Goal: Task Accomplishment & Management: Use online tool/utility

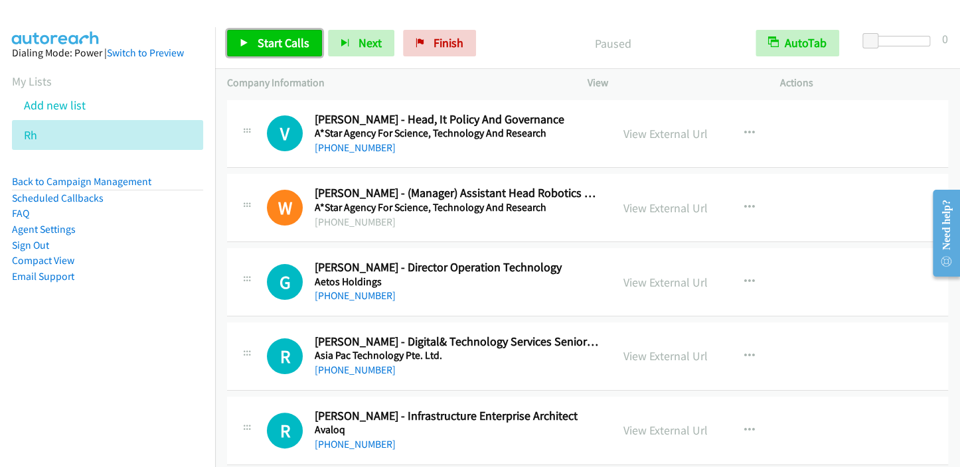
click at [242, 41] on icon at bounding box center [244, 43] width 9 height 9
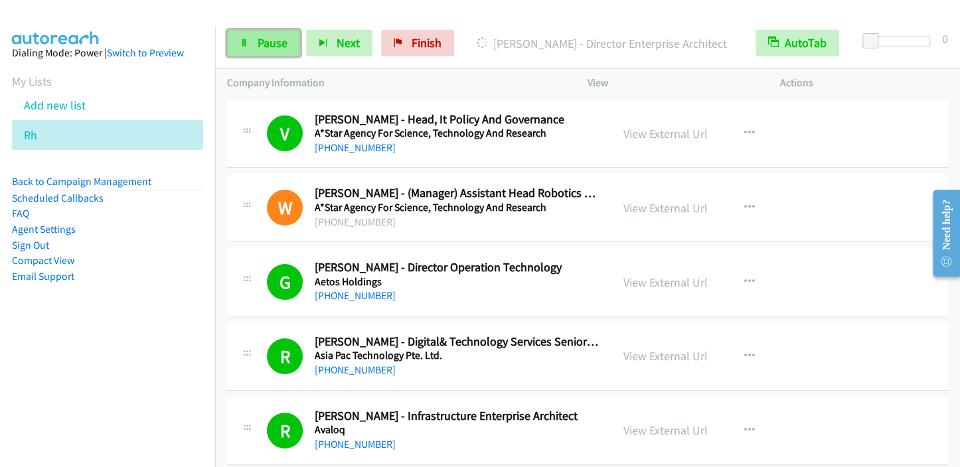
drag, startPoint x: 273, startPoint y: 44, endPoint x: 295, endPoint y: 30, distance: 26.9
click at [273, 45] on span "Pause" at bounding box center [273, 42] width 30 height 15
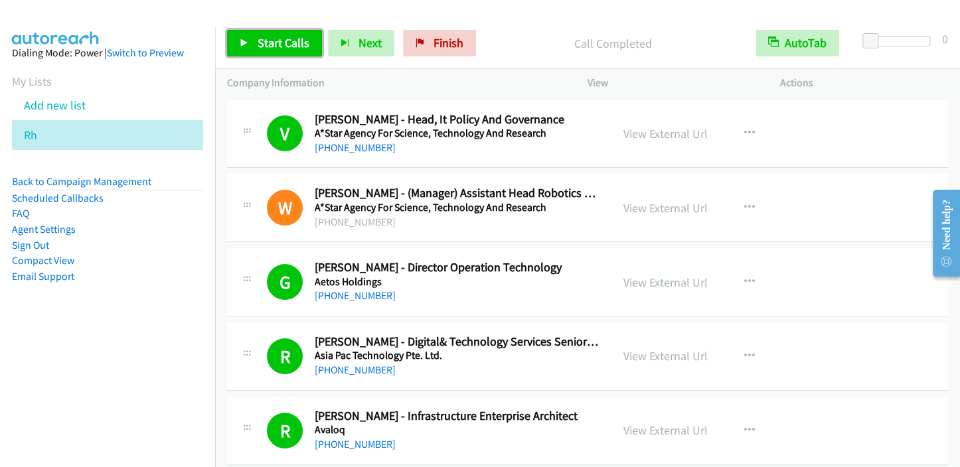
click at [263, 44] on span "Start Calls" at bounding box center [284, 42] width 52 height 15
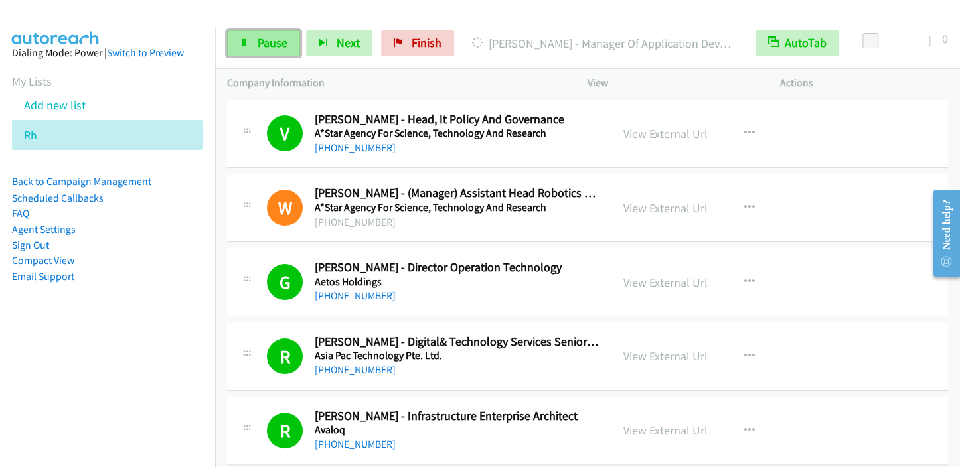
drag, startPoint x: 248, startPoint y: 50, endPoint x: 266, endPoint y: 47, distance: 18.9
click at [248, 50] on link "Pause" at bounding box center [263, 43] width 73 height 27
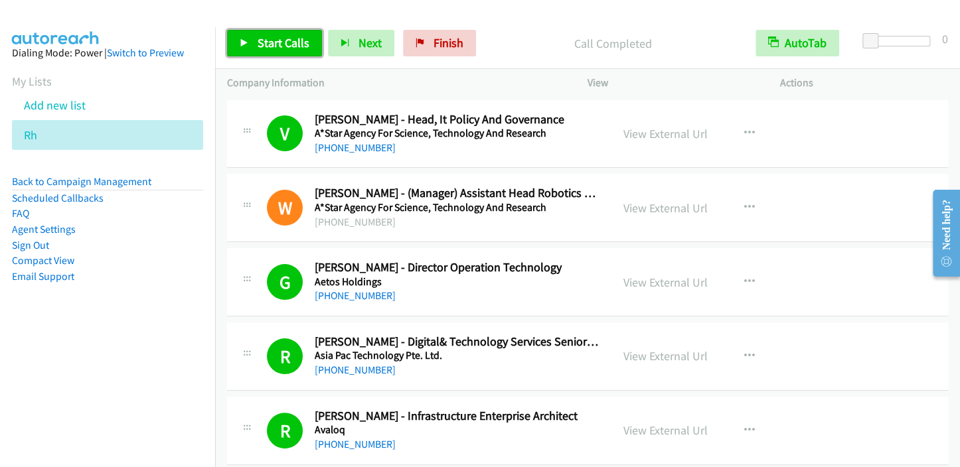
click at [274, 42] on span "Start Calls" at bounding box center [284, 42] width 52 height 15
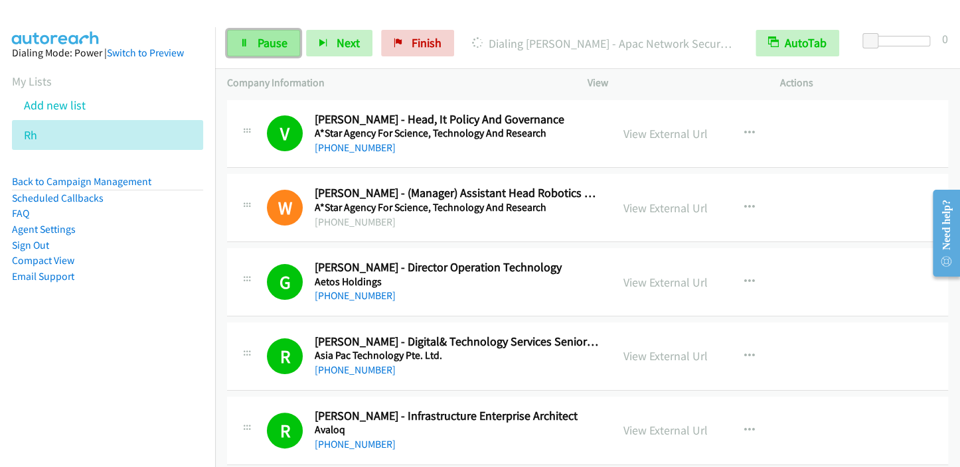
click at [285, 35] on span "Pause" at bounding box center [273, 42] width 30 height 15
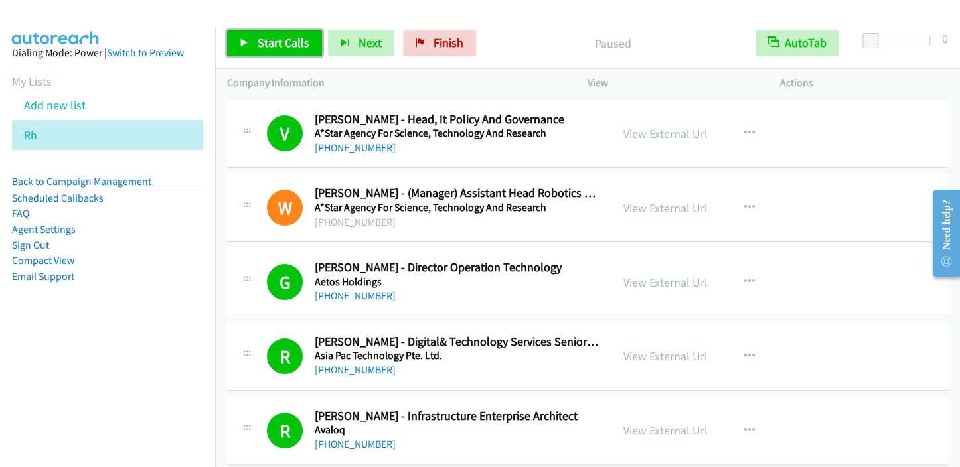
drag, startPoint x: 293, startPoint y: 44, endPoint x: 300, endPoint y: 39, distance: 9.0
click at [292, 44] on span "Start Calls" at bounding box center [284, 42] width 52 height 15
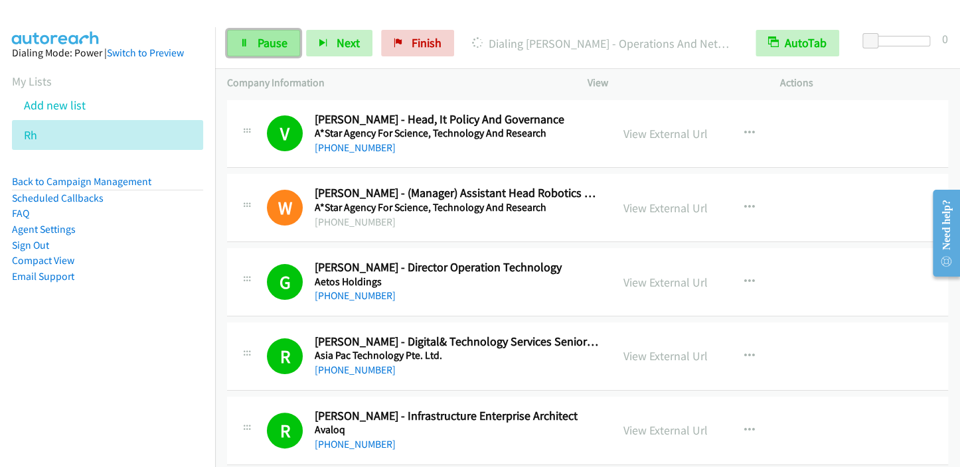
drag, startPoint x: 259, startPoint y: 48, endPoint x: 274, endPoint y: 29, distance: 24.6
click at [258, 48] on span "Pause" at bounding box center [273, 42] width 30 height 15
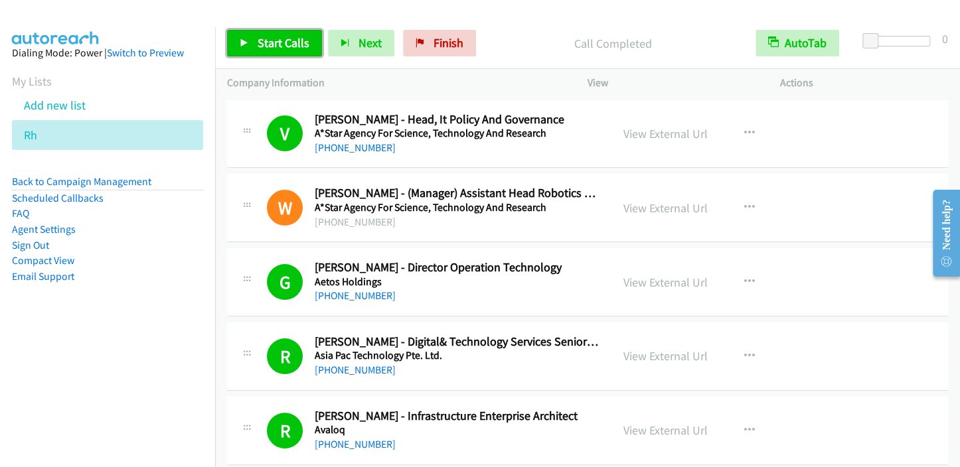
click at [277, 45] on span "Start Calls" at bounding box center [284, 42] width 52 height 15
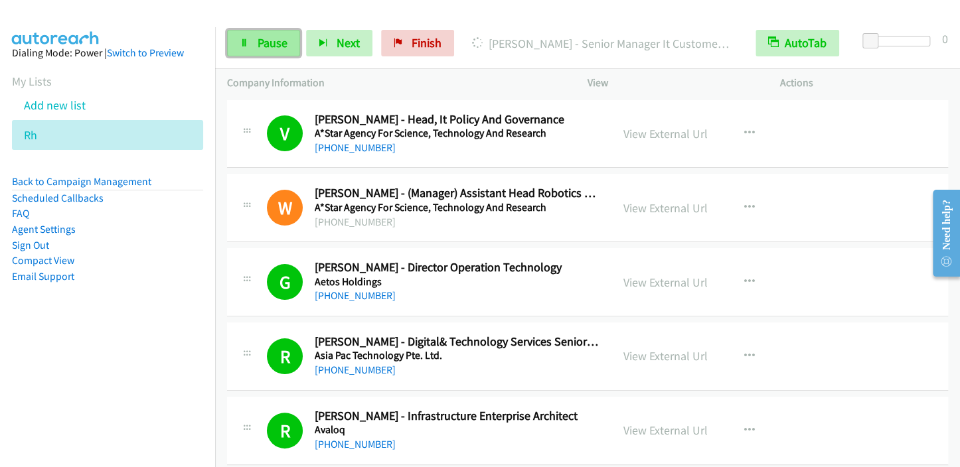
click at [270, 42] on span "Pause" at bounding box center [273, 42] width 30 height 15
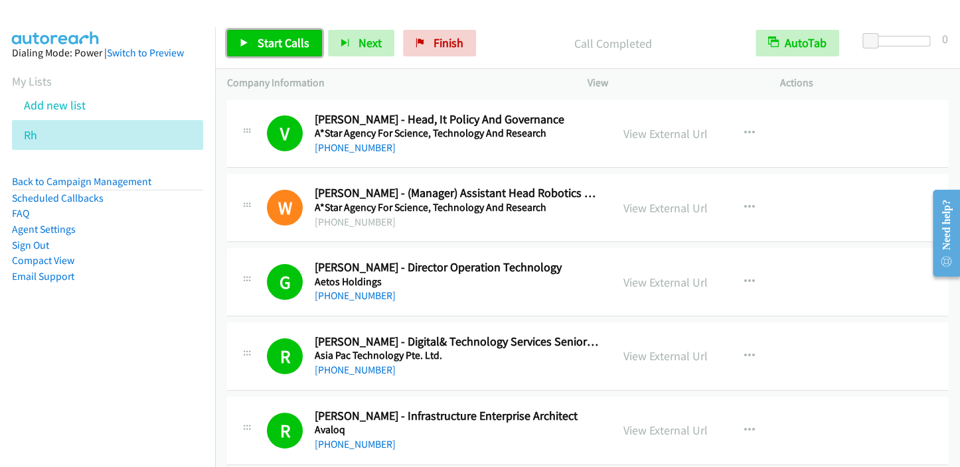
click at [284, 34] on link "Start Calls" at bounding box center [274, 43] width 95 height 27
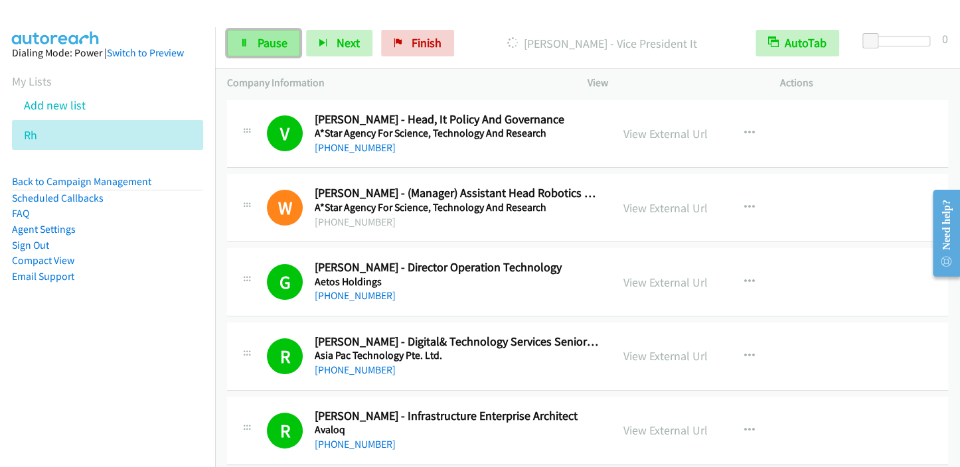
click at [280, 34] on link "Pause" at bounding box center [263, 43] width 73 height 27
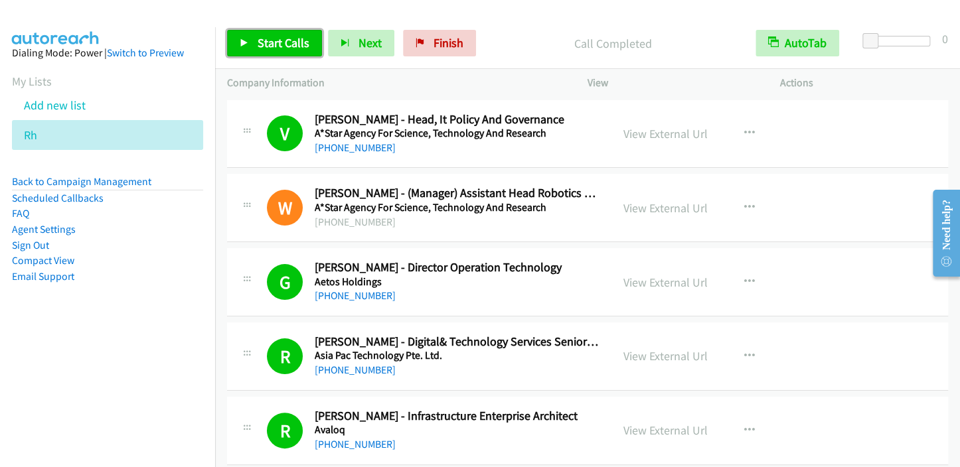
click at [271, 46] on span "Start Calls" at bounding box center [284, 42] width 52 height 15
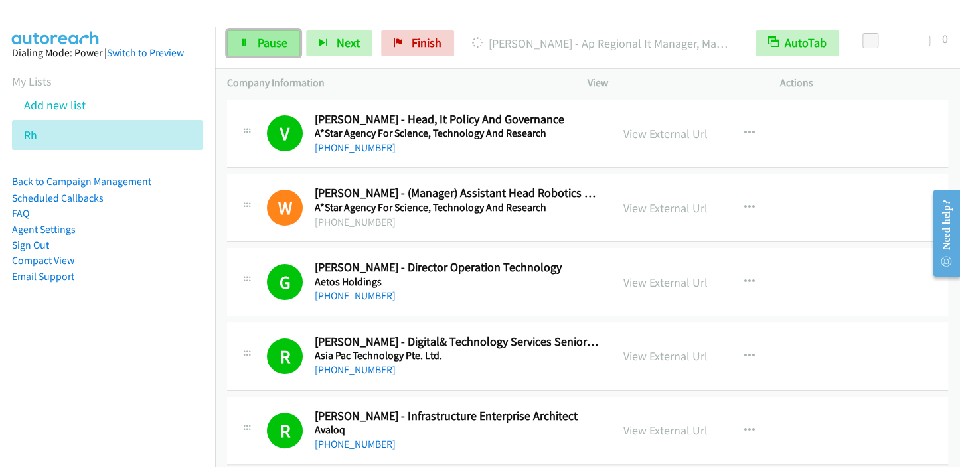
click at [268, 48] on span "Pause" at bounding box center [273, 42] width 30 height 15
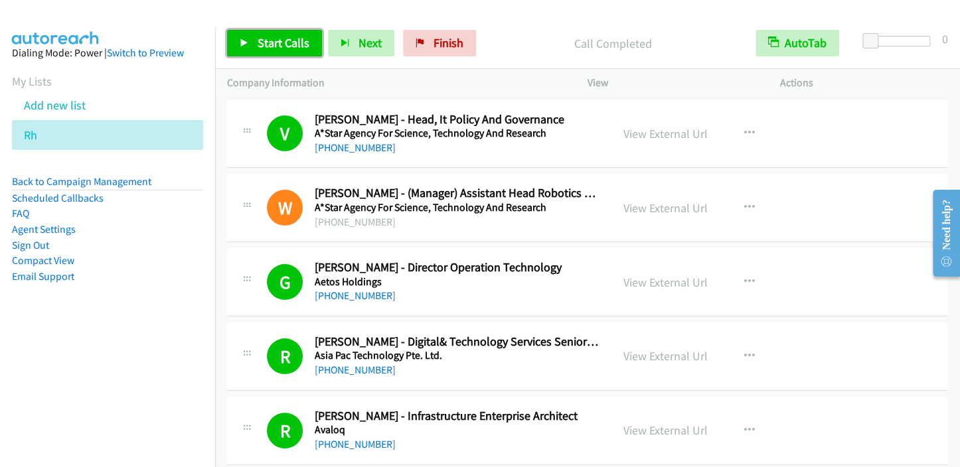
drag, startPoint x: 278, startPoint y: 39, endPoint x: 301, endPoint y: 27, distance: 25.9
click at [278, 40] on span "Start Calls" at bounding box center [284, 42] width 52 height 15
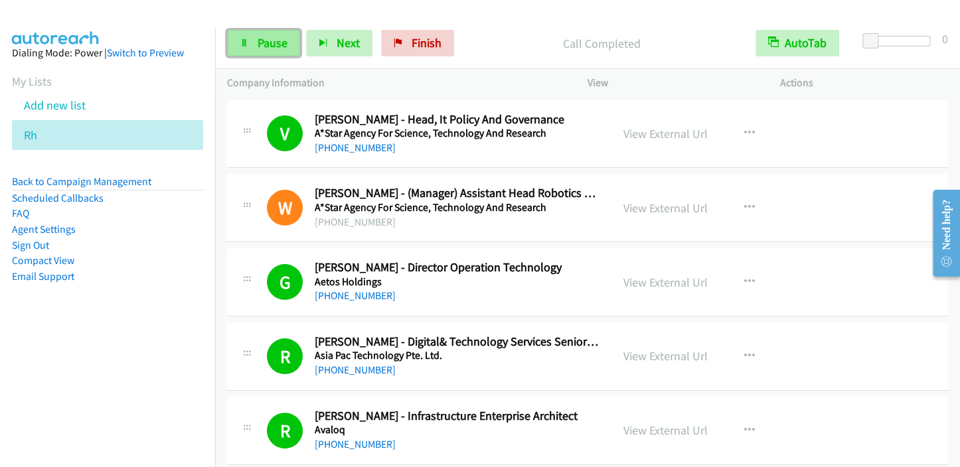
click at [284, 44] on span "Pause" at bounding box center [273, 42] width 30 height 15
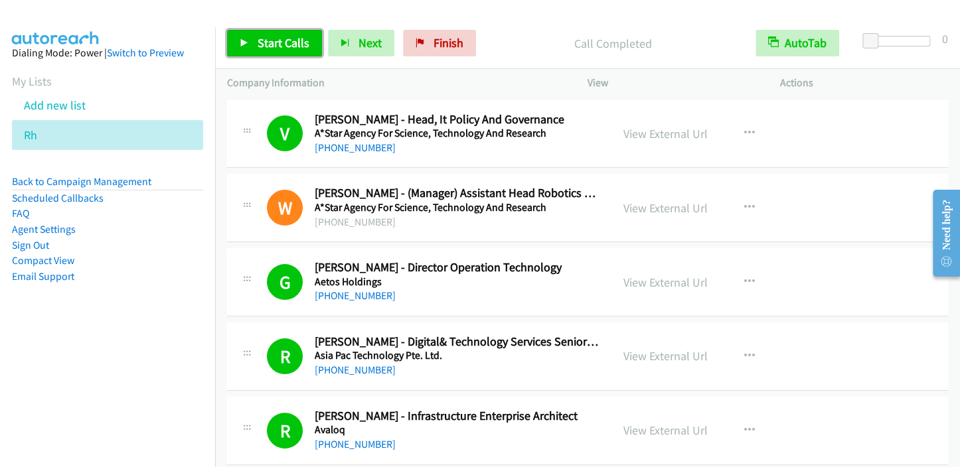
click at [268, 50] on link "Start Calls" at bounding box center [274, 43] width 95 height 27
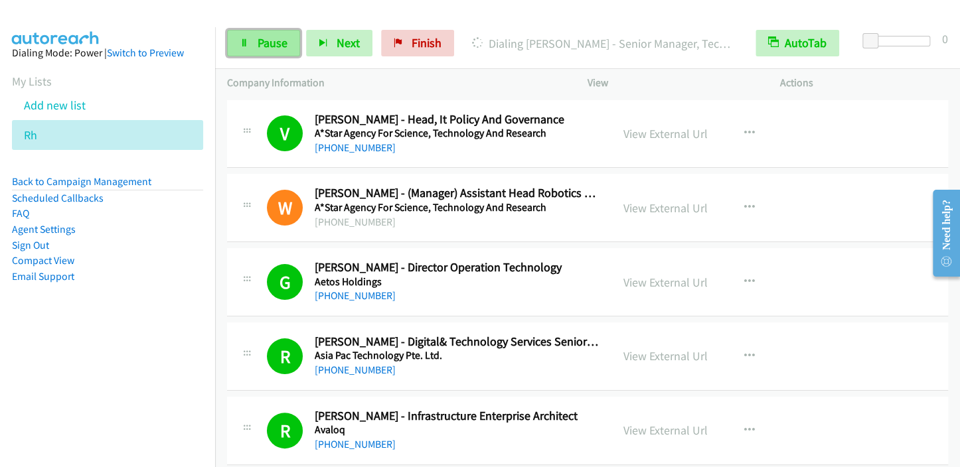
click at [274, 39] on span "Pause" at bounding box center [273, 42] width 30 height 15
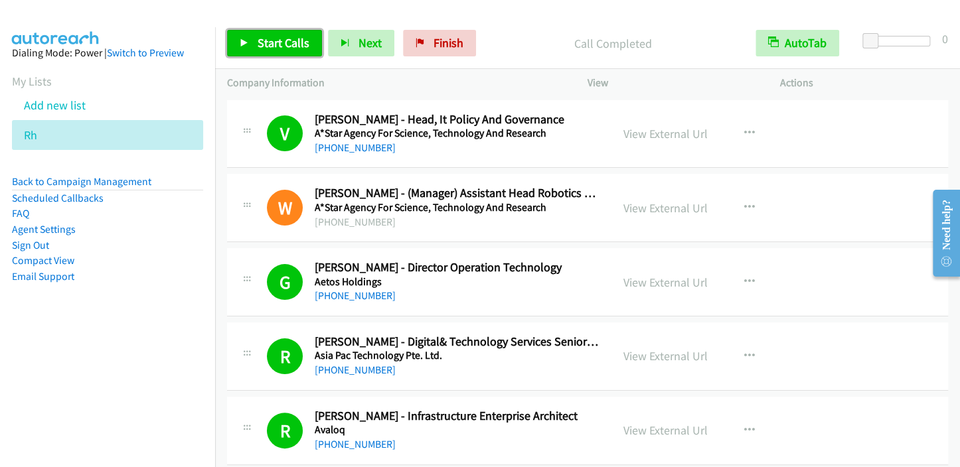
click at [275, 44] on span "Start Calls" at bounding box center [284, 42] width 52 height 15
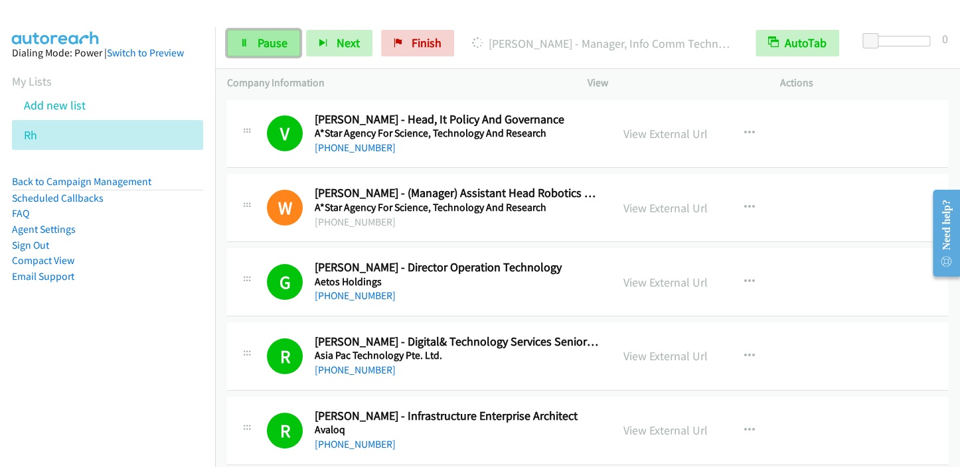
click at [264, 47] on span "Pause" at bounding box center [273, 42] width 30 height 15
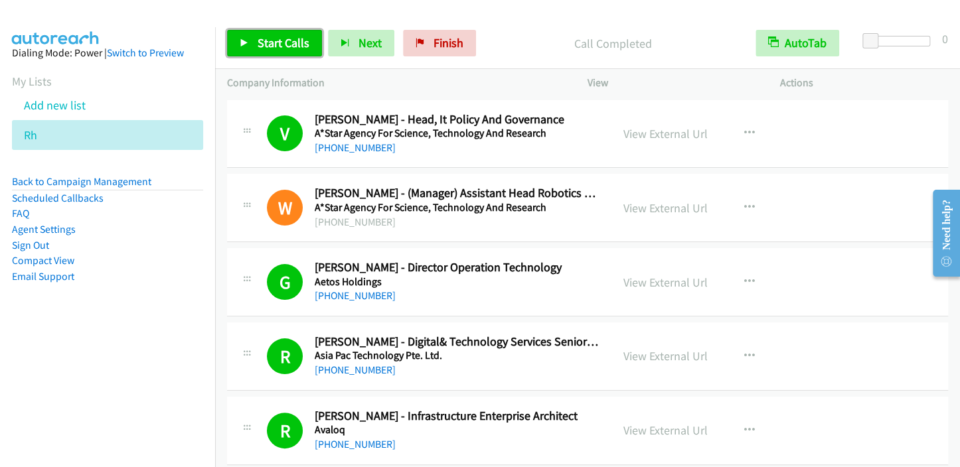
click at [254, 37] on link "Start Calls" at bounding box center [274, 43] width 95 height 27
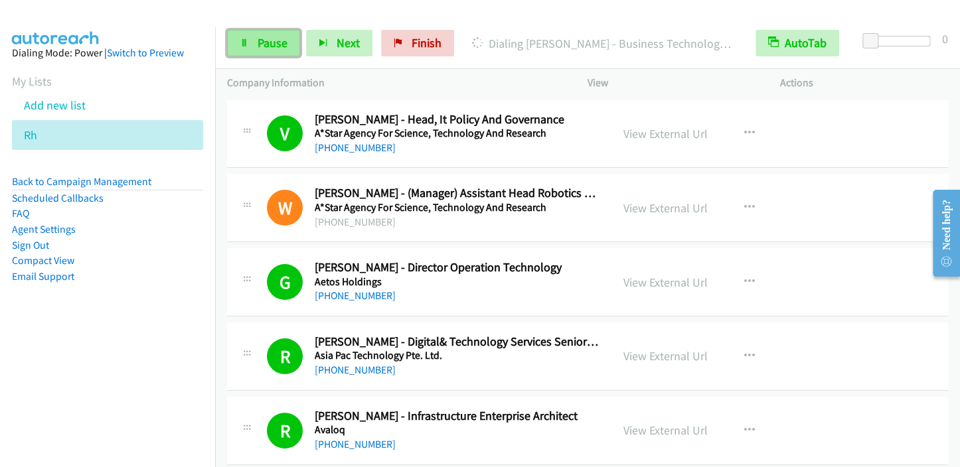
click at [270, 46] on span "Pause" at bounding box center [273, 42] width 30 height 15
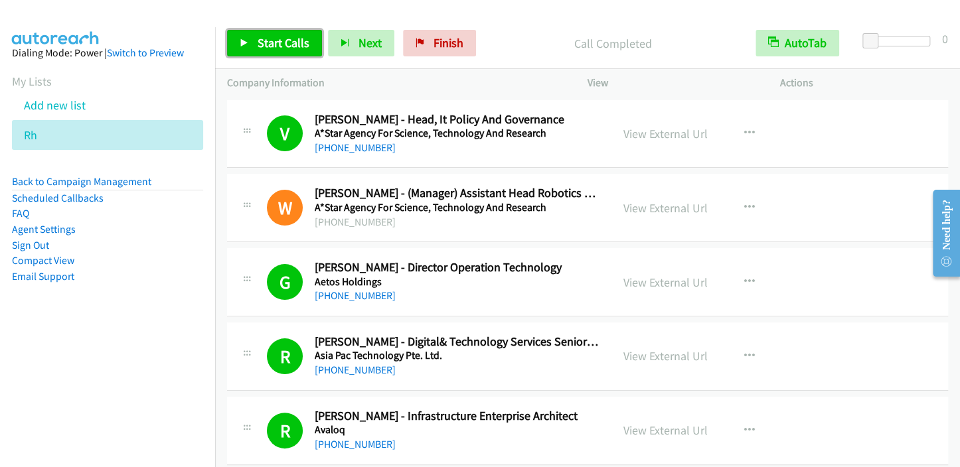
click at [253, 40] on link "Start Calls" at bounding box center [274, 43] width 95 height 27
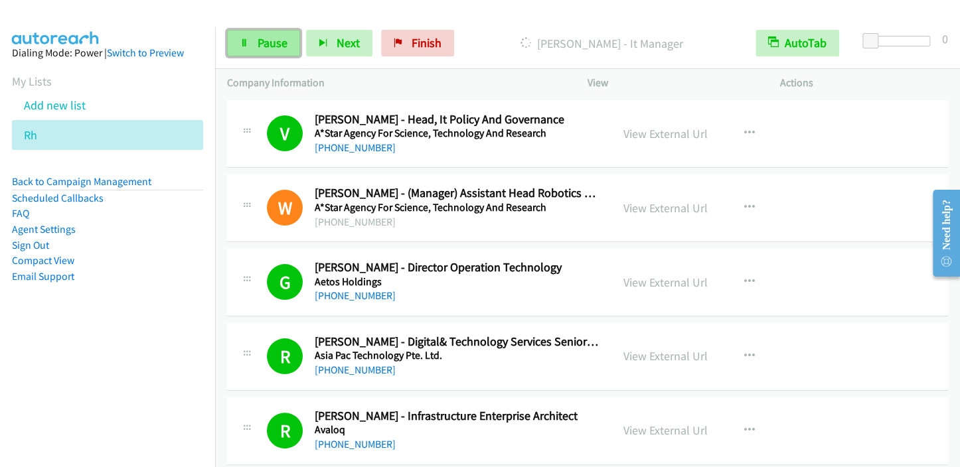
click at [263, 52] on link "Pause" at bounding box center [263, 43] width 73 height 27
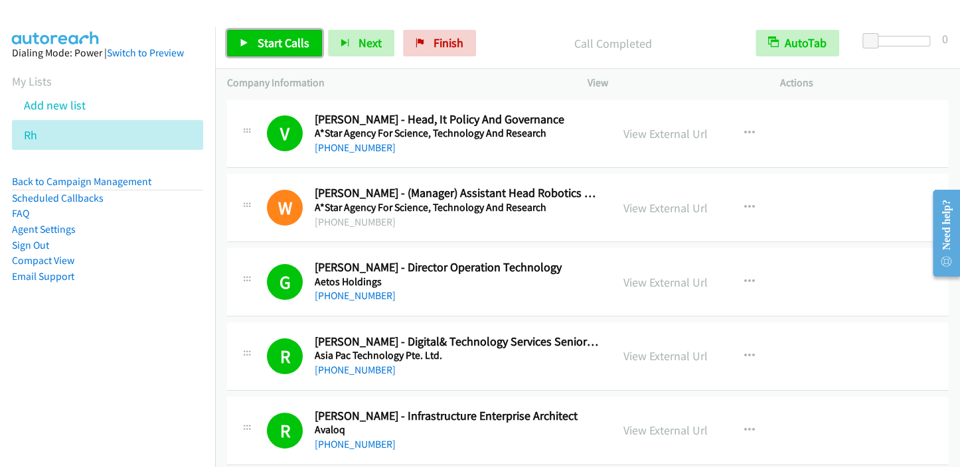
click at [274, 45] on span "Start Calls" at bounding box center [284, 42] width 52 height 15
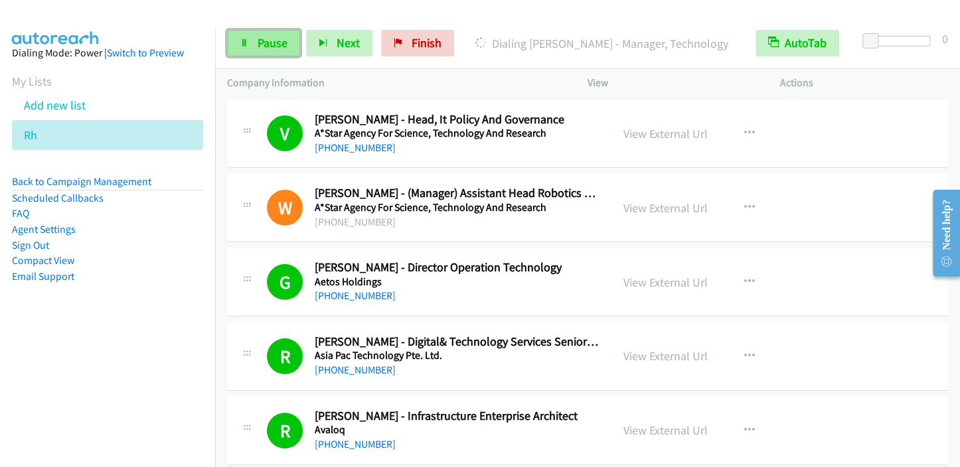
click at [264, 47] on span "Pause" at bounding box center [273, 42] width 30 height 15
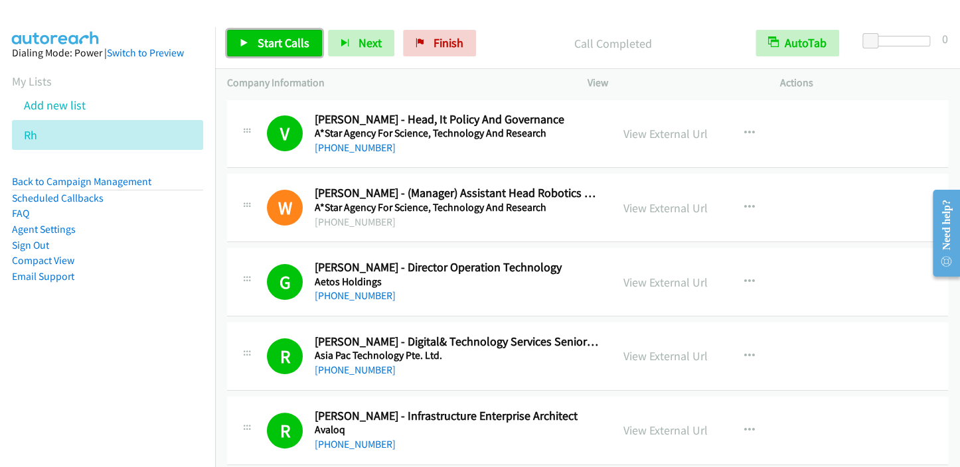
click at [278, 44] on span "Start Calls" at bounding box center [284, 42] width 52 height 15
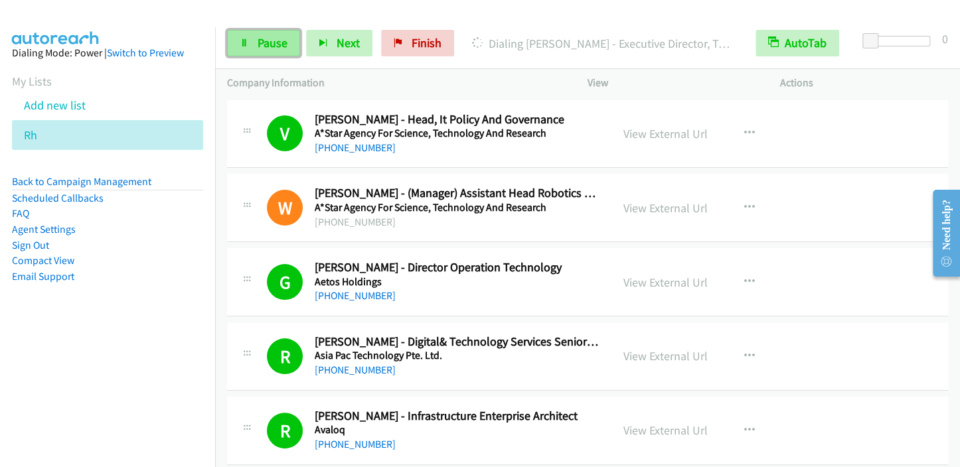
click at [269, 42] on span "Pause" at bounding box center [273, 42] width 30 height 15
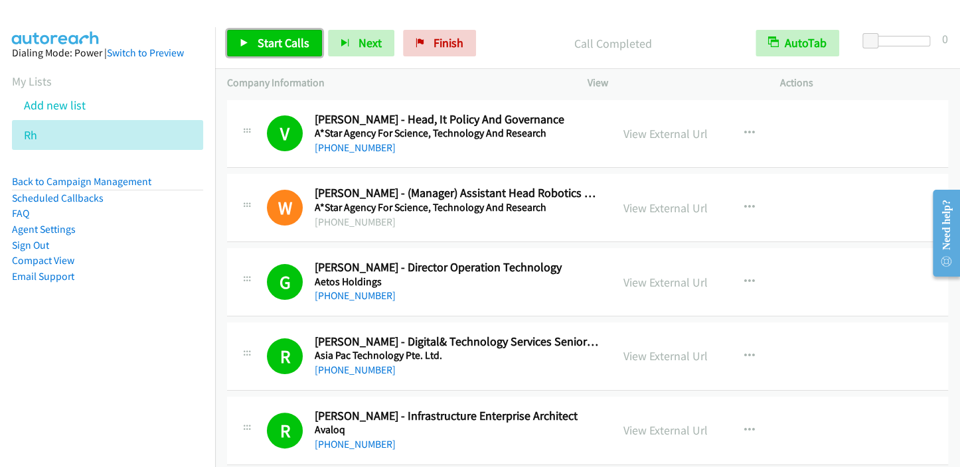
drag, startPoint x: 257, startPoint y: 46, endPoint x: 264, endPoint y: 46, distance: 7.3
click at [258, 46] on span "Start Calls" at bounding box center [284, 42] width 52 height 15
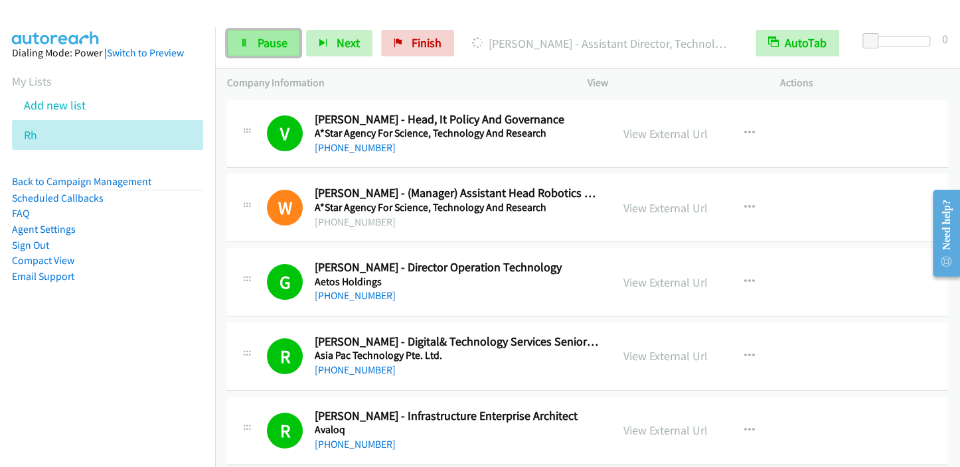
click at [287, 47] on link "Pause" at bounding box center [263, 43] width 73 height 27
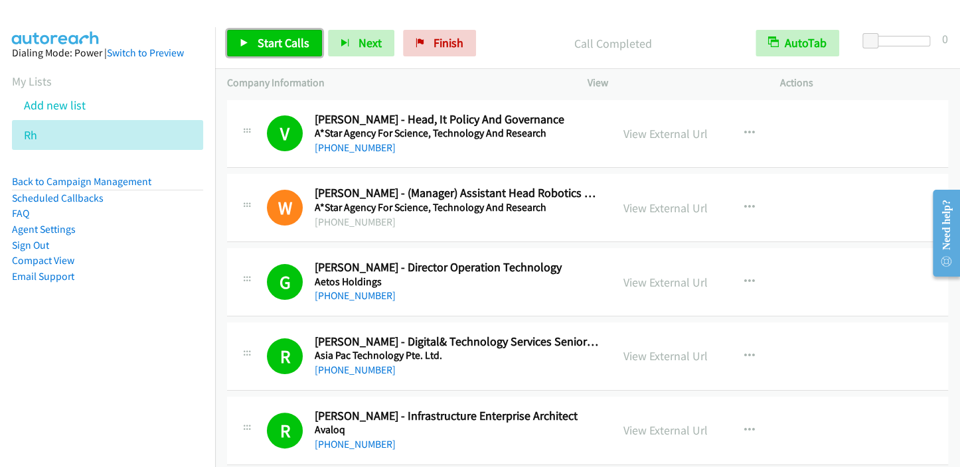
click at [270, 45] on span "Start Calls" at bounding box center [284, 42] width 52 height 15
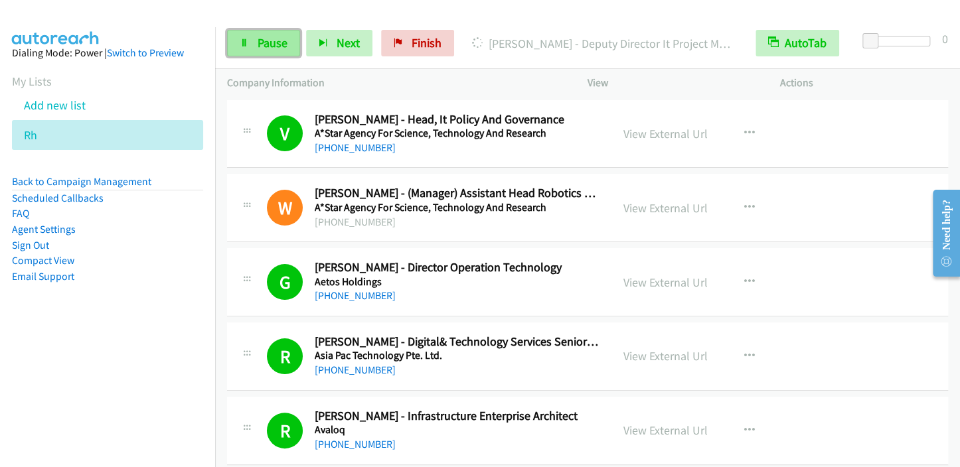
click at [259, 43] on span "Pause" at bounding box center [273, 42] width 30 height 15
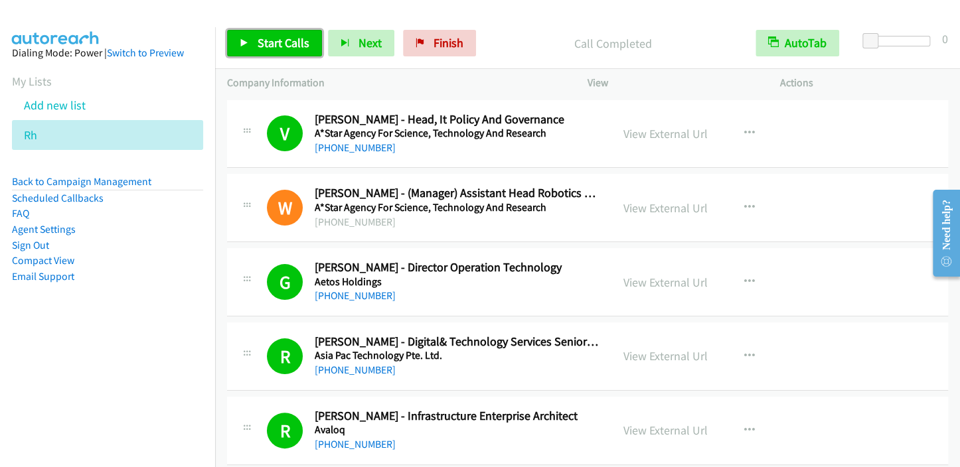
click at [258, 52] on link "Start Calls" at bounding box center [274, 43] width 95 height 27
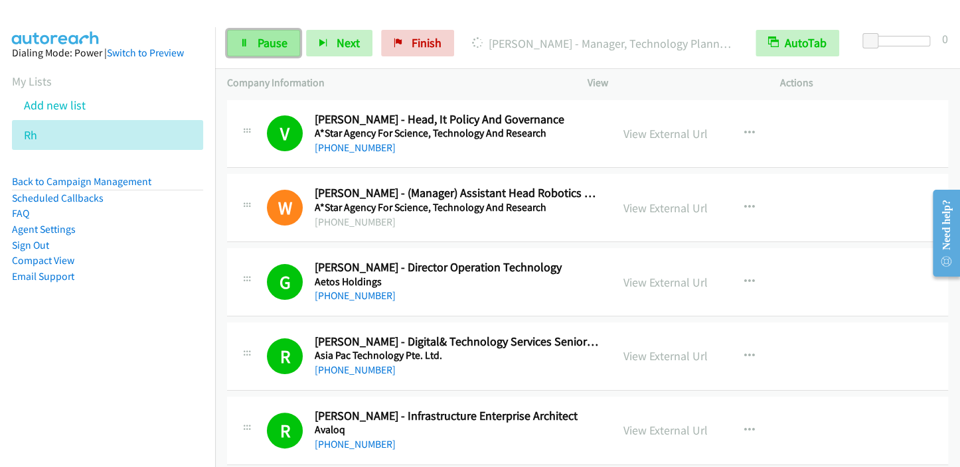
click at [260, 41] on span "Pause" at bounding box center [273, 42] width 30 height 15
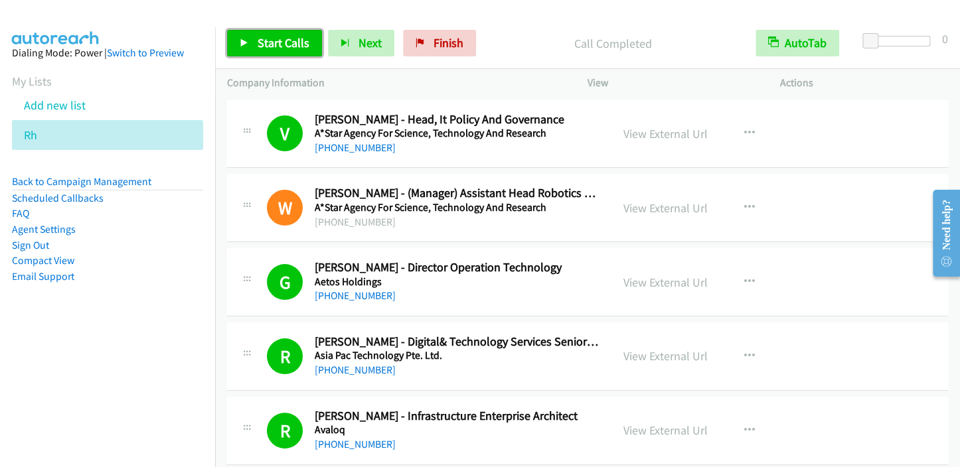
click at [280, 43] on span "Start Calls" at bounding box center [284, 42] width 52 height 15
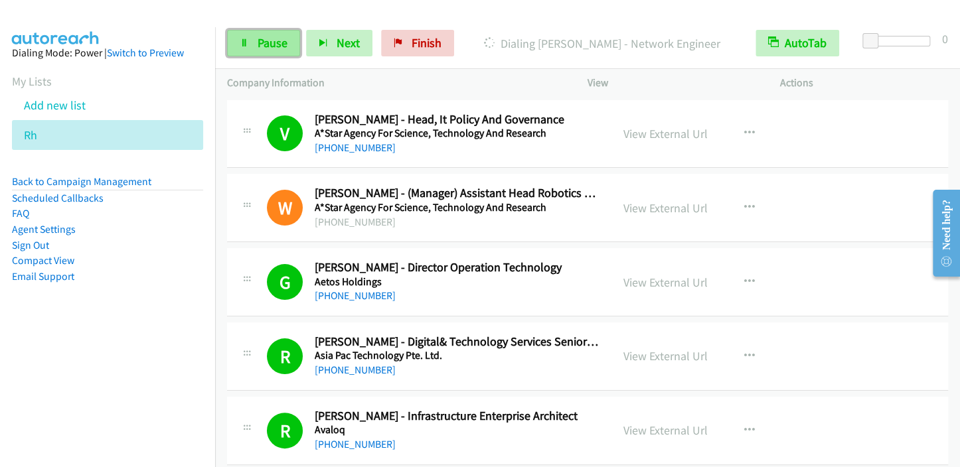
click at [255, 41] on link "Pause" at bounding box center [263, 43] width 73 height 27
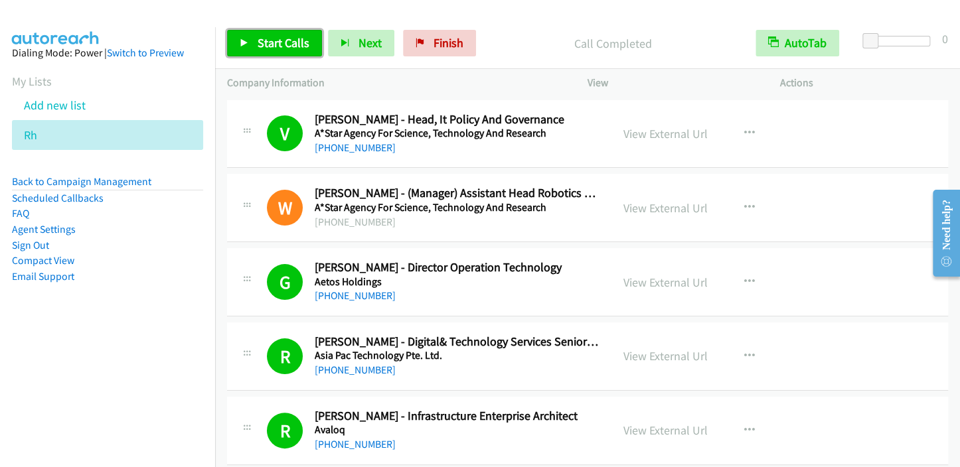
click at [267, 39] on span "Start Calls" at bounding box center [284, 42] width 52 height 15
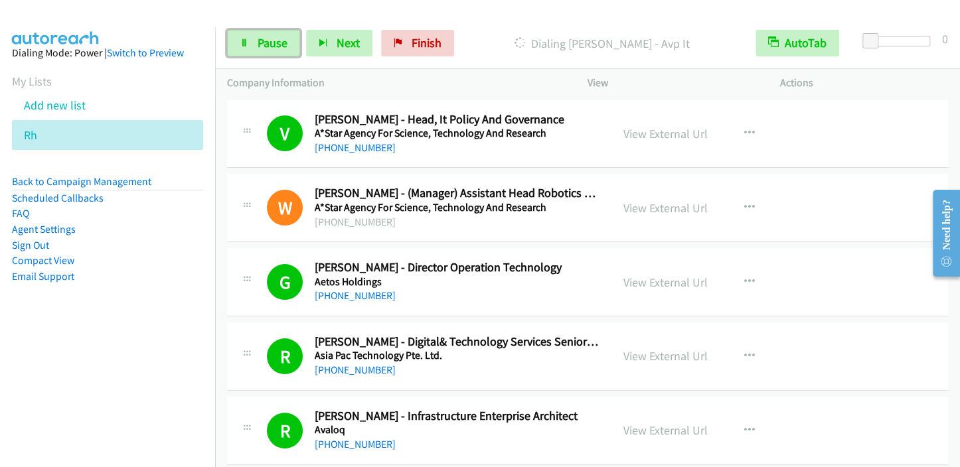
drag, startPoint x: 250, startPoint y: 48, endPoint x: 305, endPoint y: 27, distance: 58.8
click at [250, 48] on link "Pause" at bounding box center [263, 43] width 73 height 27
